Goal: Find specific page/section

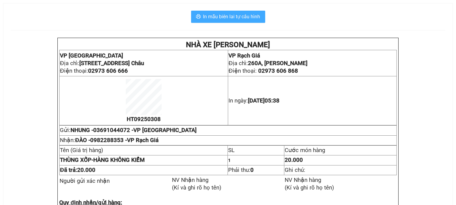
click at [244, 14] on span "In mẫu biên lai tự cấu hình" at bounding box center [231, 17] width 57 height 8
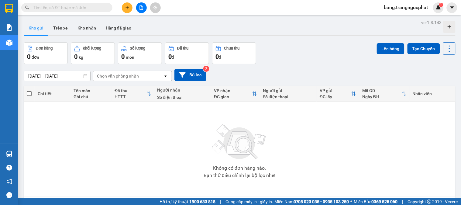
drag, startPoint x: 221, startPoint y: 109, endPoint x: 220, endPoint y: 99, distance: 9.8
click at [220, 99] on div "ĐC giao" at bounding box center [233, 96] width 38 height 5
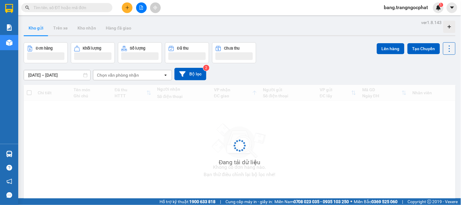
click at [167, 144] on div "Đang tải dữ liệu" at bounding box center [240, 150] width 432 height 131
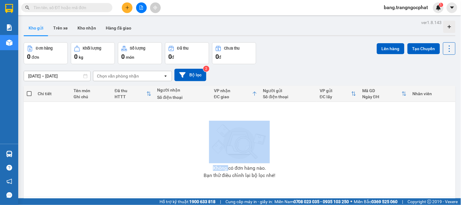
drag, startPoint x: 168, startPoint y: 144, endPoint x: 169, endPoint y: 127, distance: 17.4
click at [168, 143] on div "Không có đơn hàng nào. Bạn thử điều chỉnh lại bộ lọc nhé!" at bounding box center [240, 149] width 426 height 91
